Goal: Information Seeking & Learning: Learn about a topic

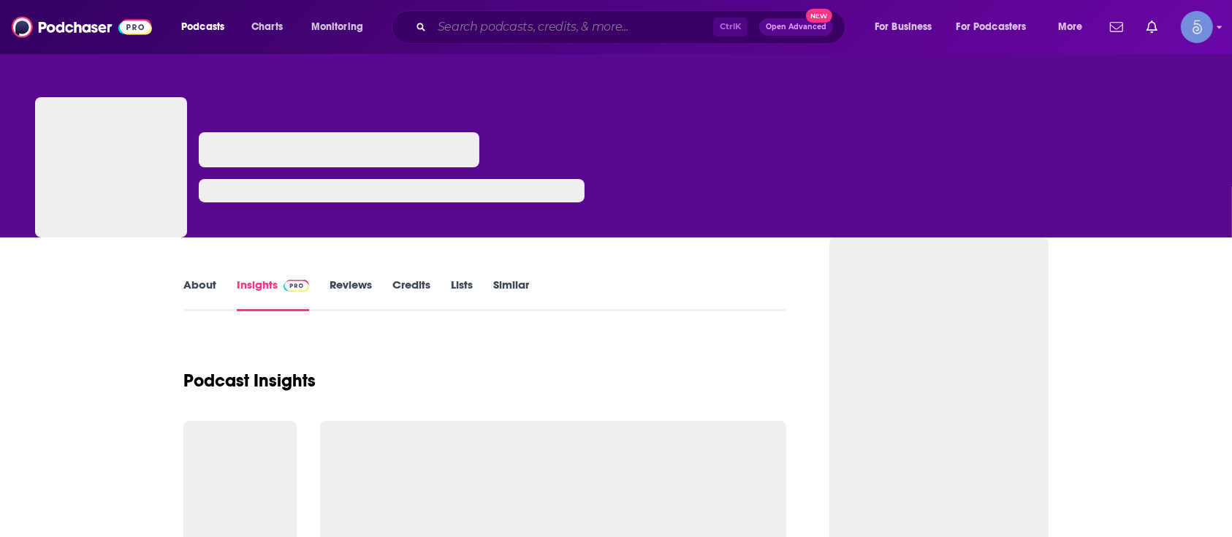
click at [608, 15] on input "Search podcasts, credits, & more..." at bounding box center [572, 26] width 281 height 23
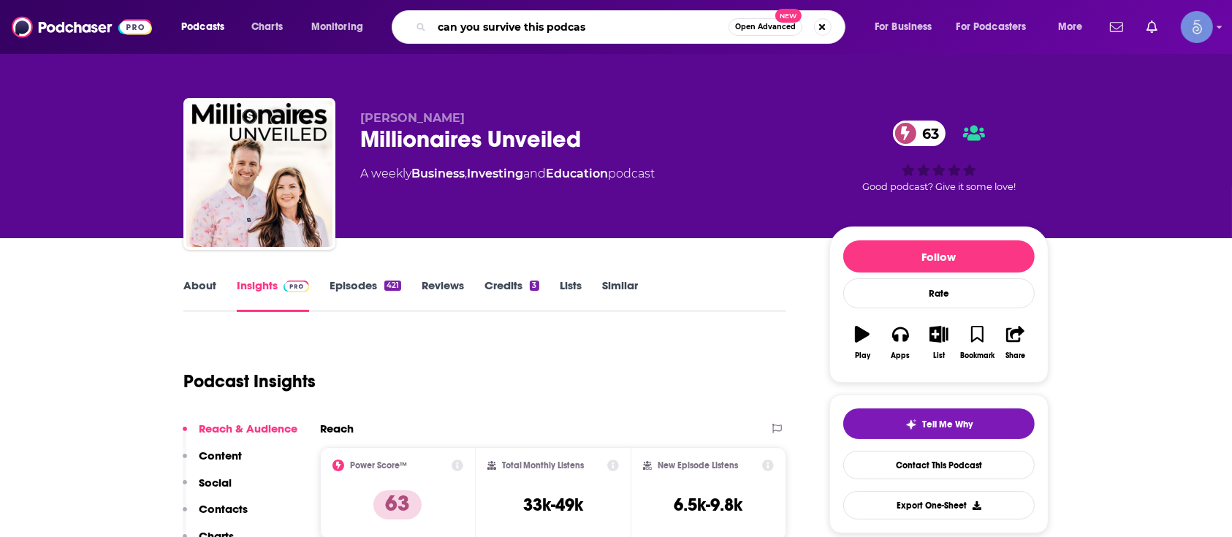
type input "can you survive this podcast"
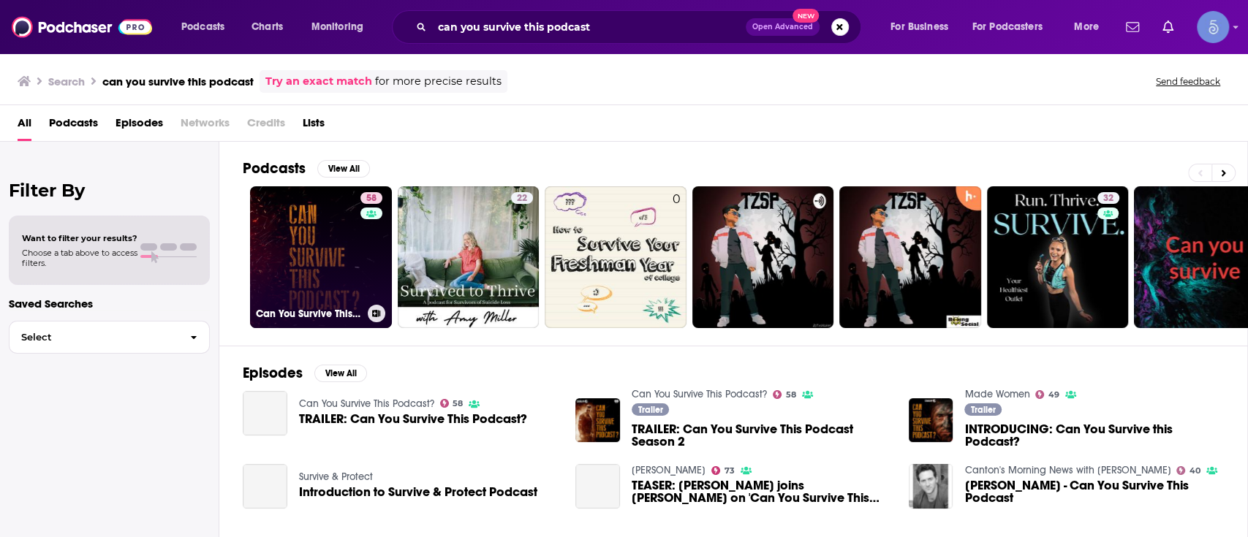
click at [319, 241] on link "58 Can You Survive This Podcast?" at bounding box center [321, 257] width 142 height 142
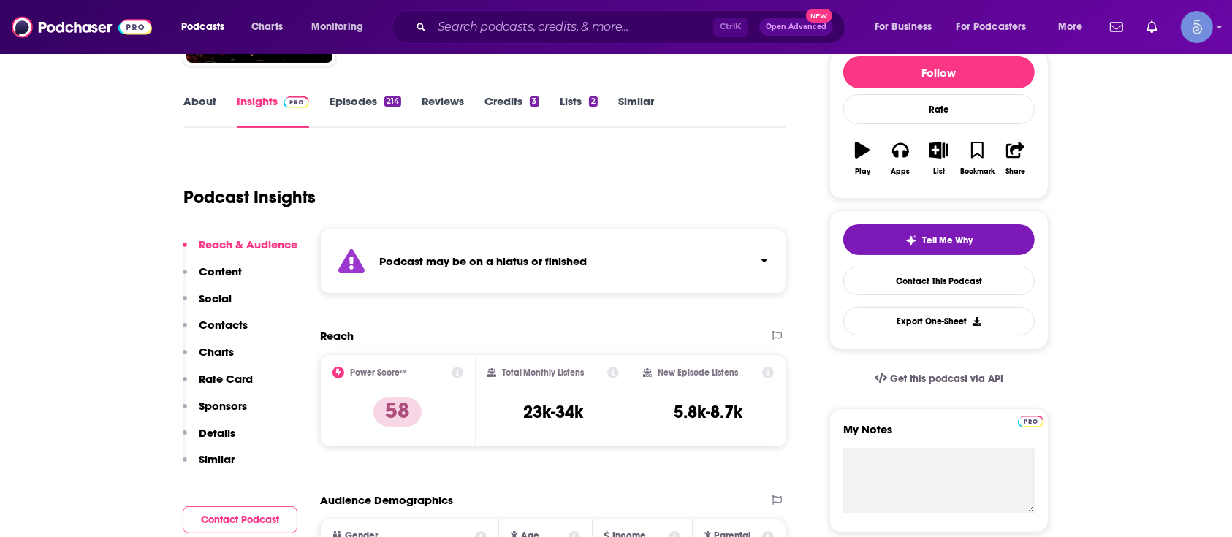
scroll to position [227, 0]
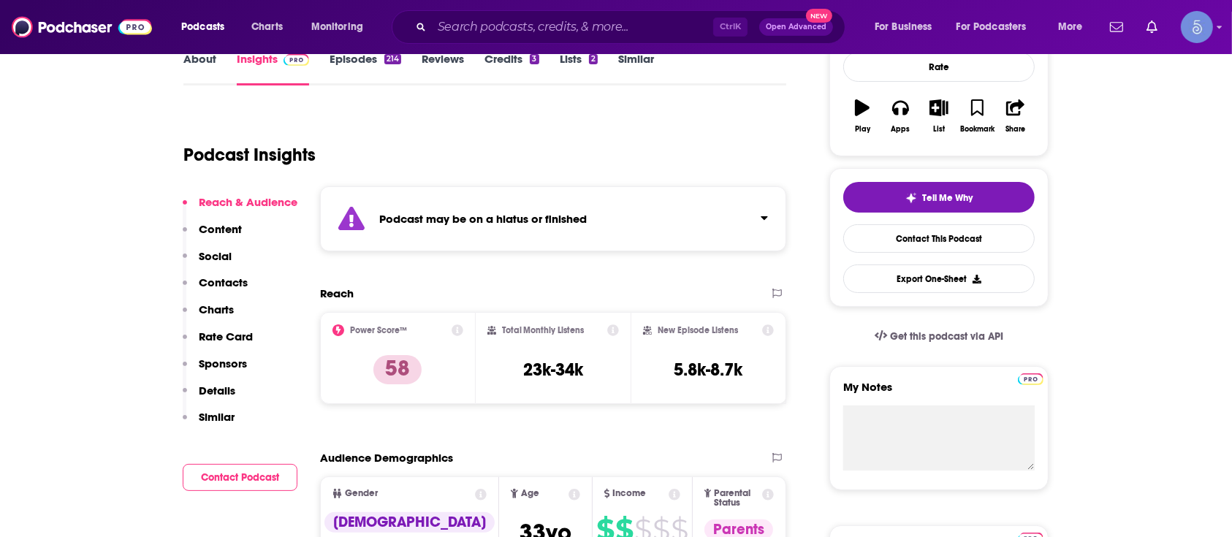
click at [735, 230] on div "Podcast may be on a hiatus or finished" at bounding box center [553, 218] width 466 height 65
